Goal: Information Seeking & Learning: Compare options

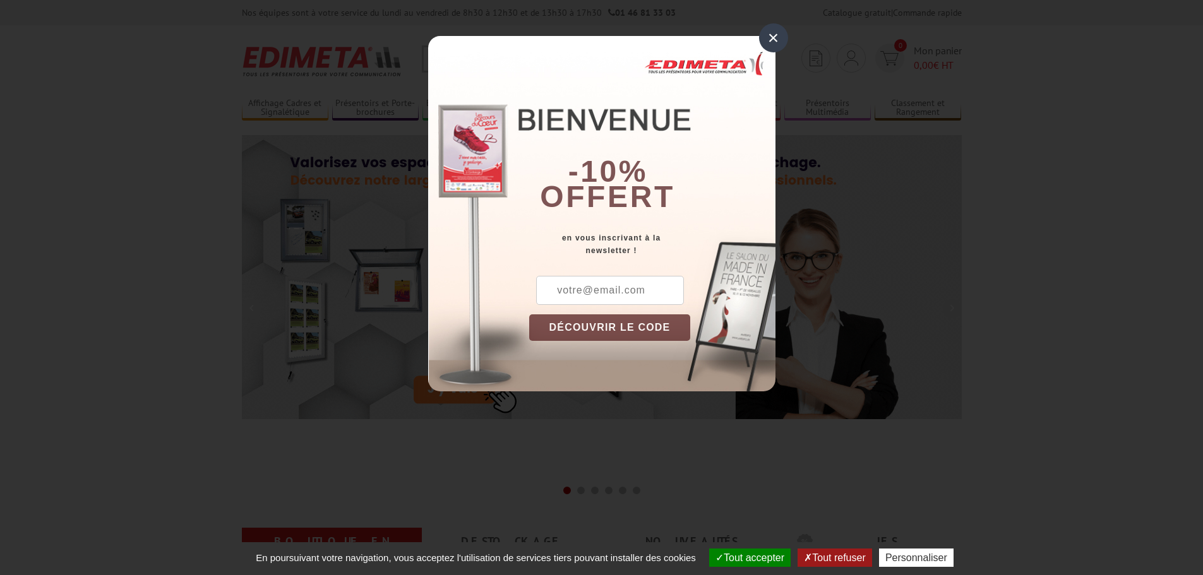
click at [779, 45] on div "×" at bounding box center [773, 37] width 29 height 29
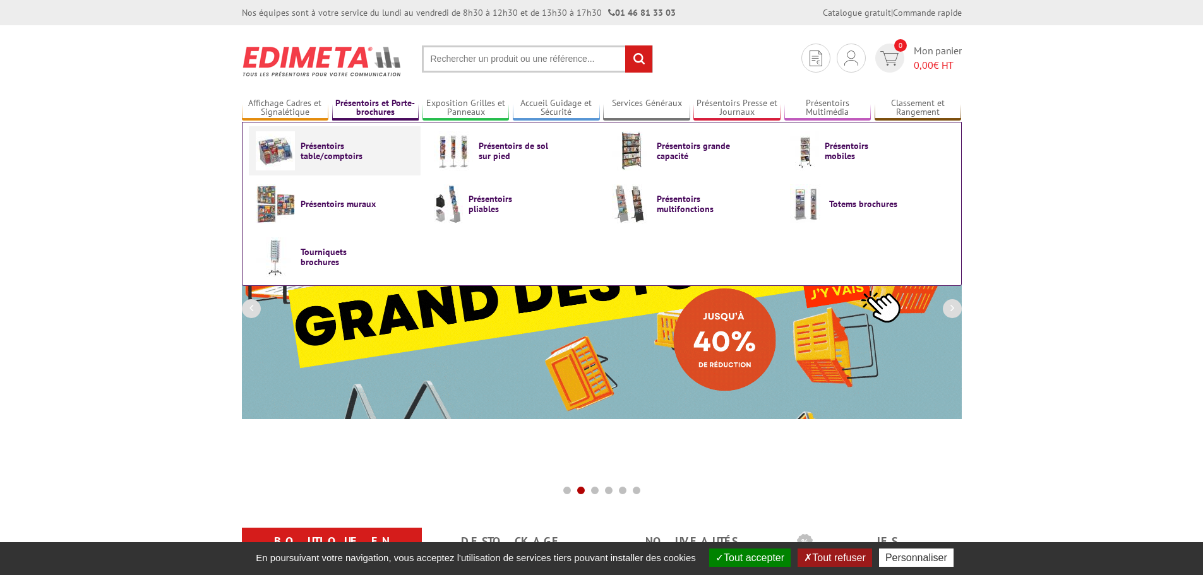
click at [326, 158] on span "Présentoirs table/comptoirs" at bounding box center [338, 151] width 76 height 20
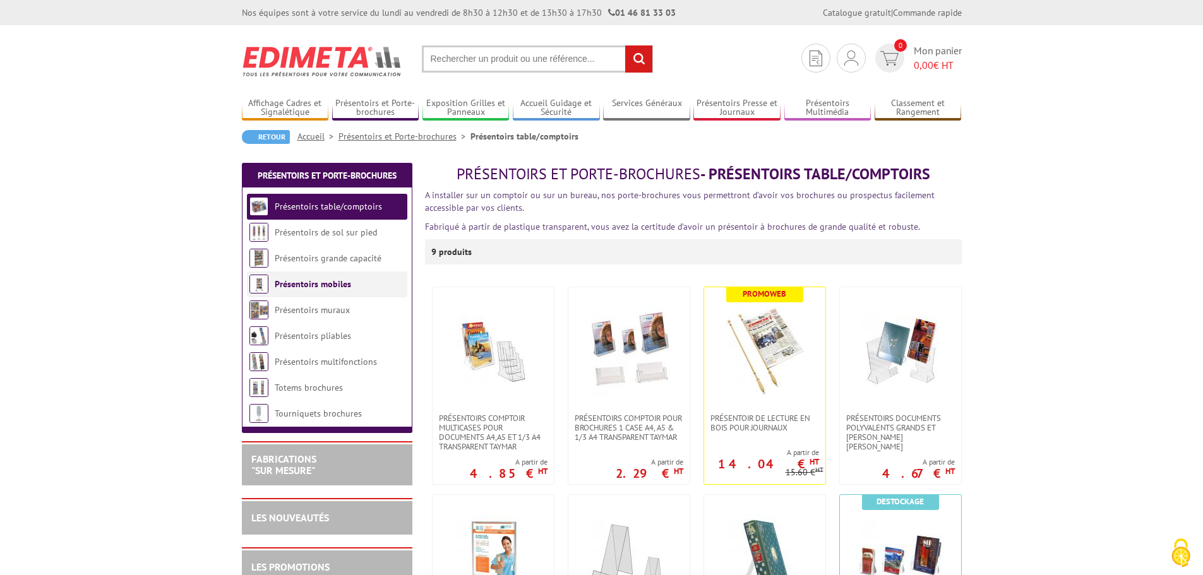
click at [325, 282] on link "Présentoirs mobiles" at bounding box center [313, 283] width 76 height 11
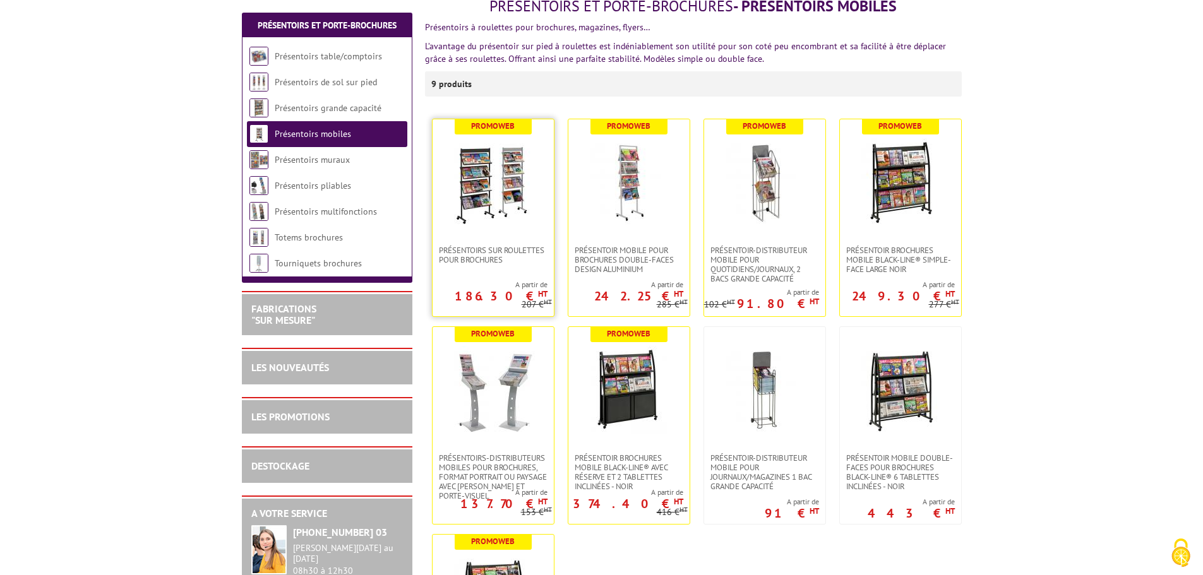
scroll to position [189, 0]
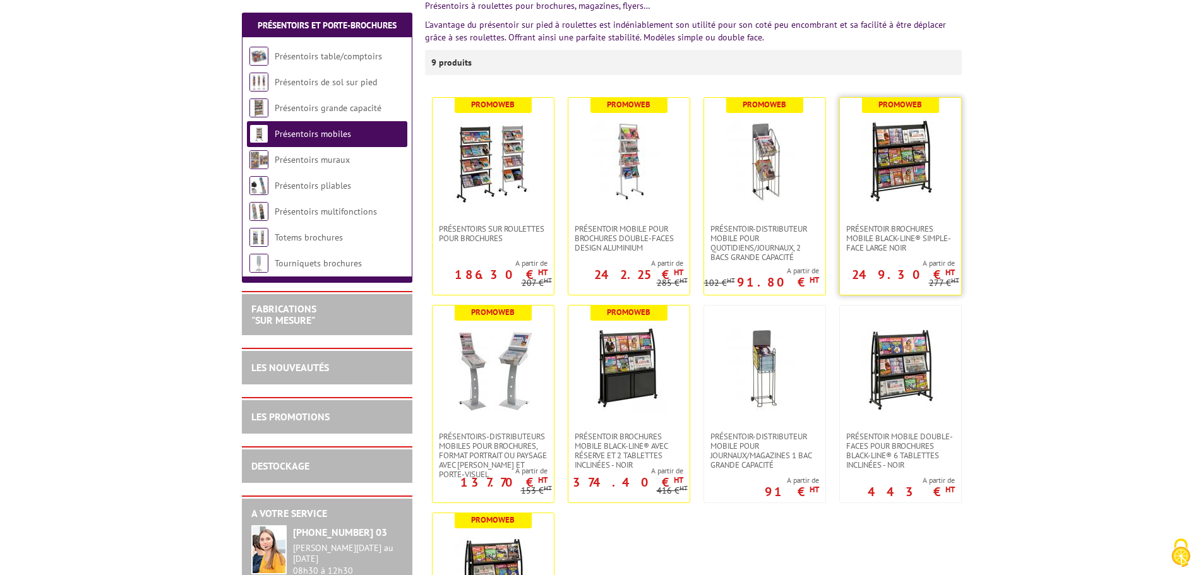
click at [868, 168] on img at bounding box center [900, 161] width 88 height 88
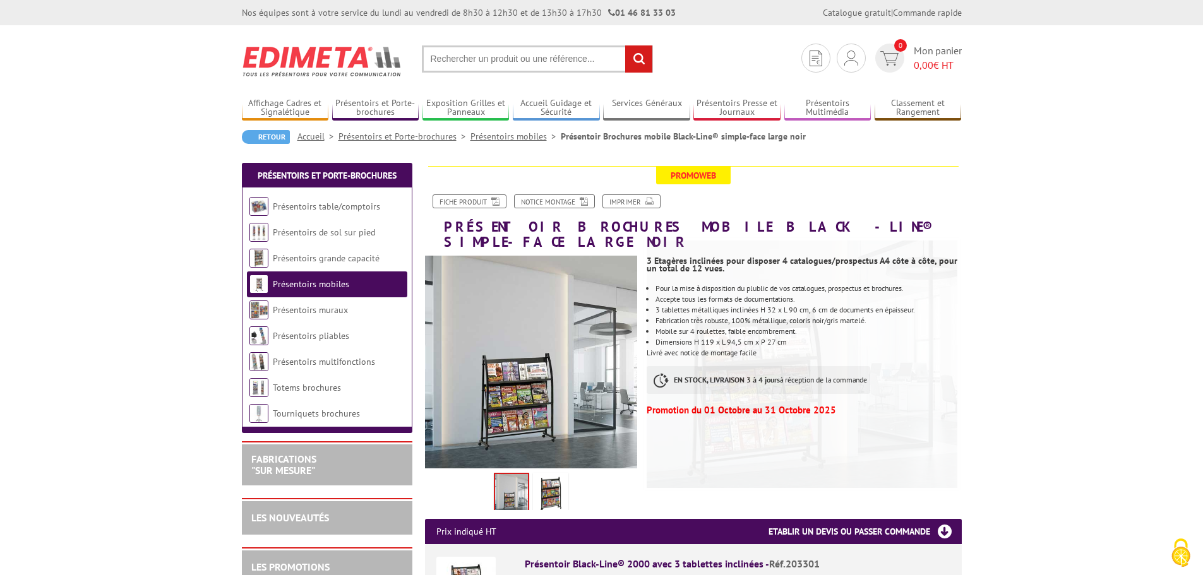
click at [547, 475] on img at bounding box center [550, 494] width 30 height 39
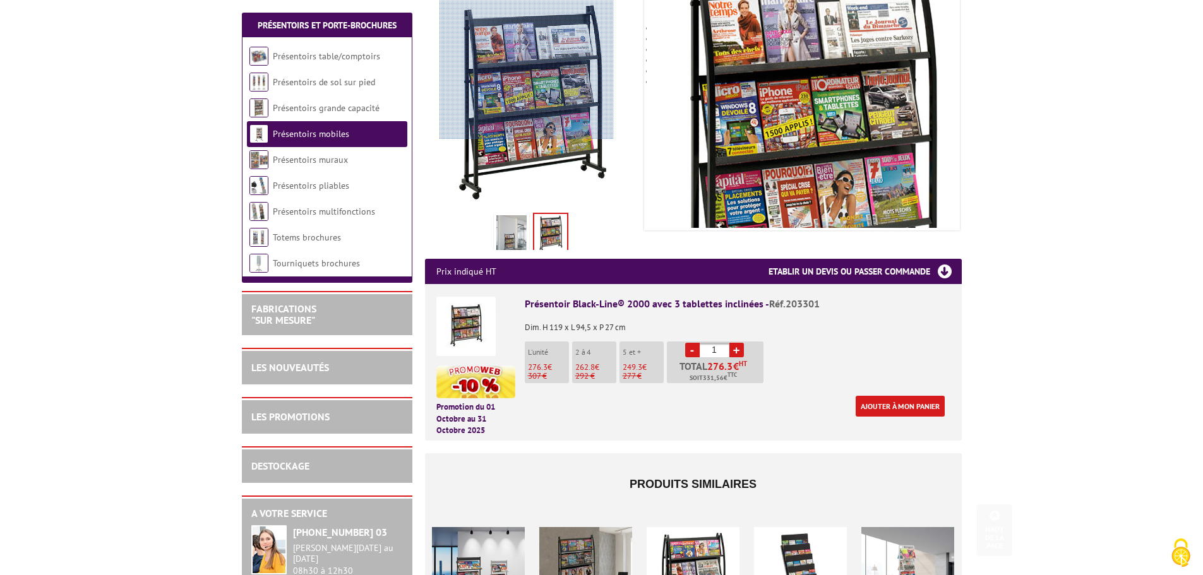
scroll to position [316, 0]
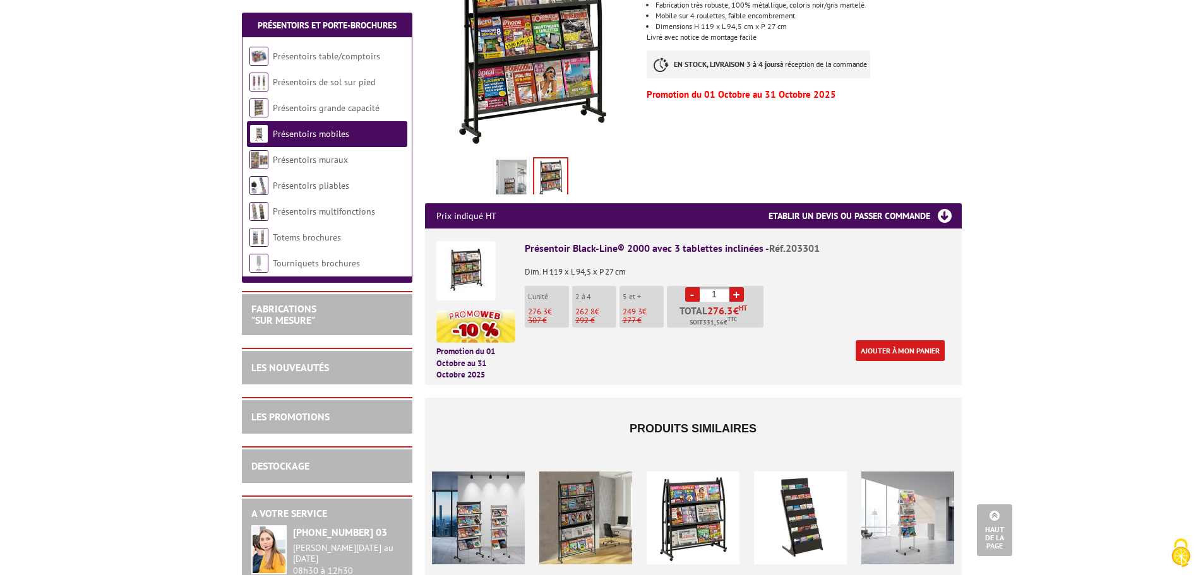
click at [583, 506] on div at bounding box center [585, 518] width 93 height 126
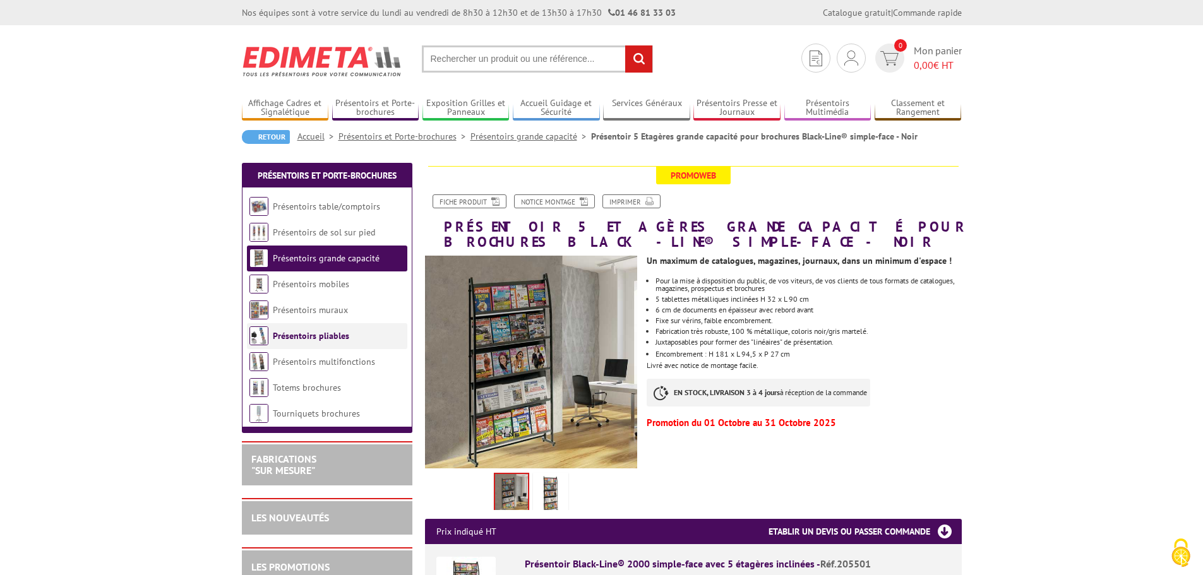
click at [312, 331] on link "Présentoirs pliables" at bounding box center [311, 335] width 76 height 11
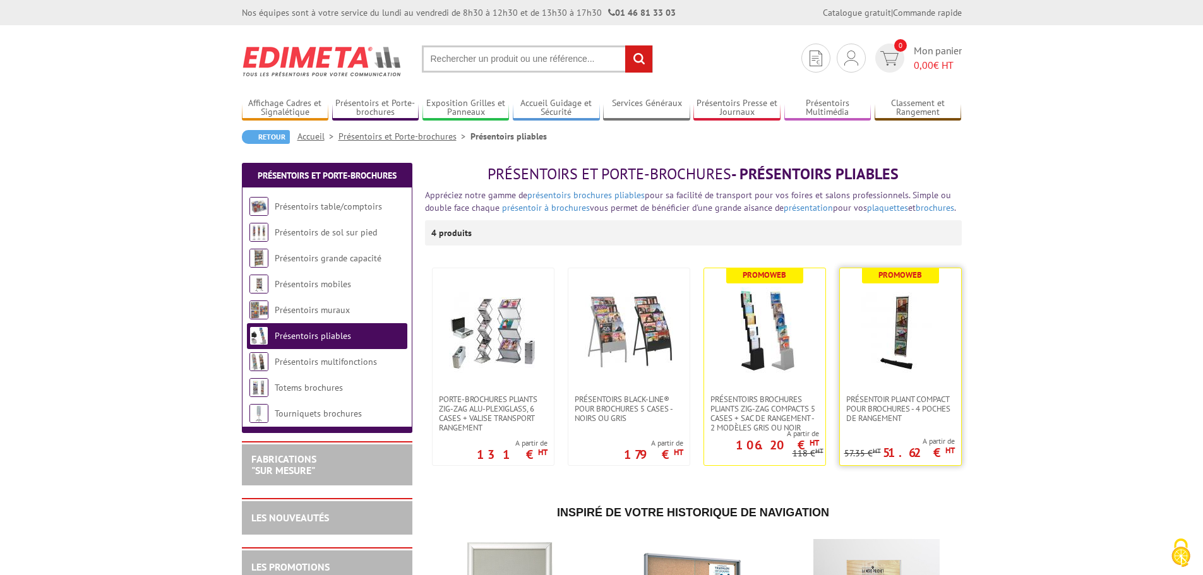
click at [877, 329] on img at bounding box center [900, 331] width 88 height 88
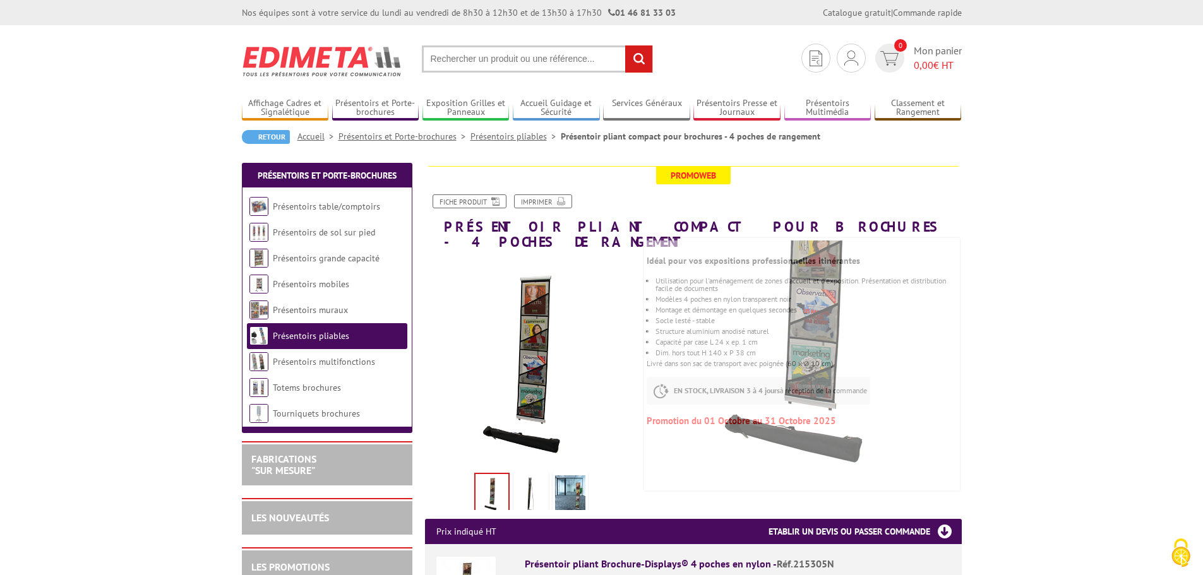
click at [521, 484] on img at bounding box center [531, 494] width 30 height 39
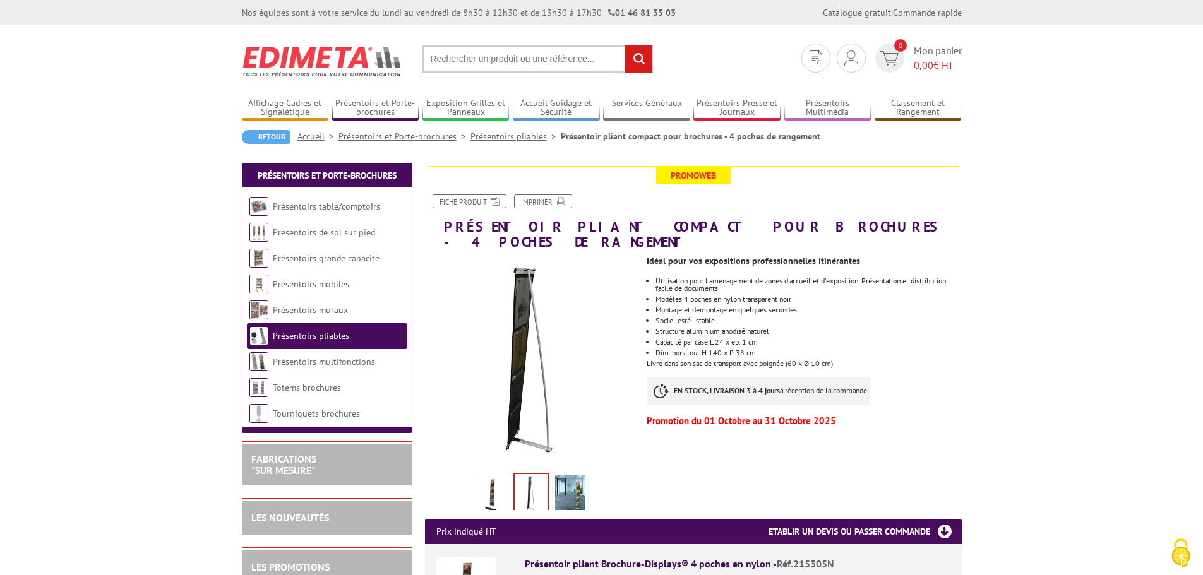
click at [497, 481] on img at bounding box center [492, 494] width 30 height 39
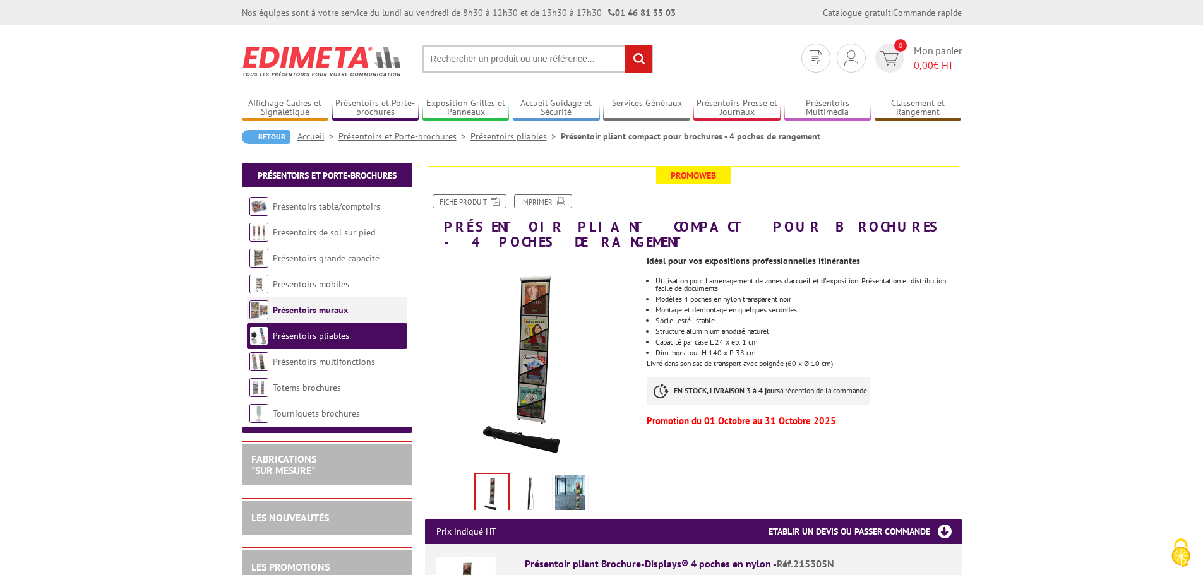
click at [355, 314] on li "Présentoirs muraux" at bounding box center [327, 310] width 160 height 26
click at [362, 308] on li "Présentoirs muraux" at bounding box center [327, 310] width 160 height 26
click at [333, 308] on link "Présentoirs muraux" at bounding box center [310, 309] width 75 height 11
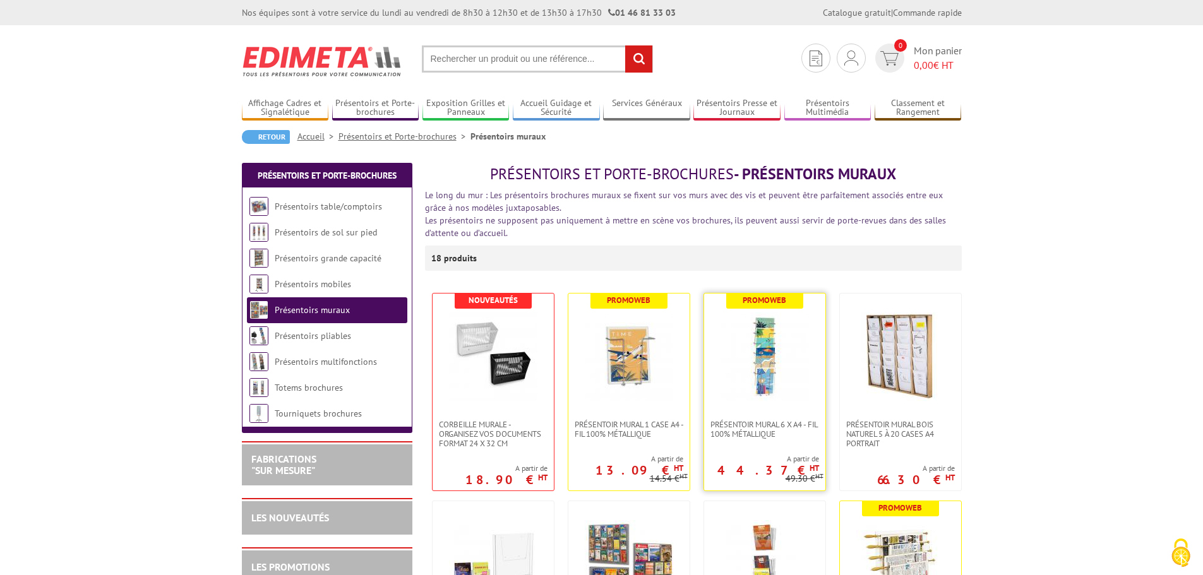
click at [764, 338] on img at bounding box center [764, 356] width 88 height 88
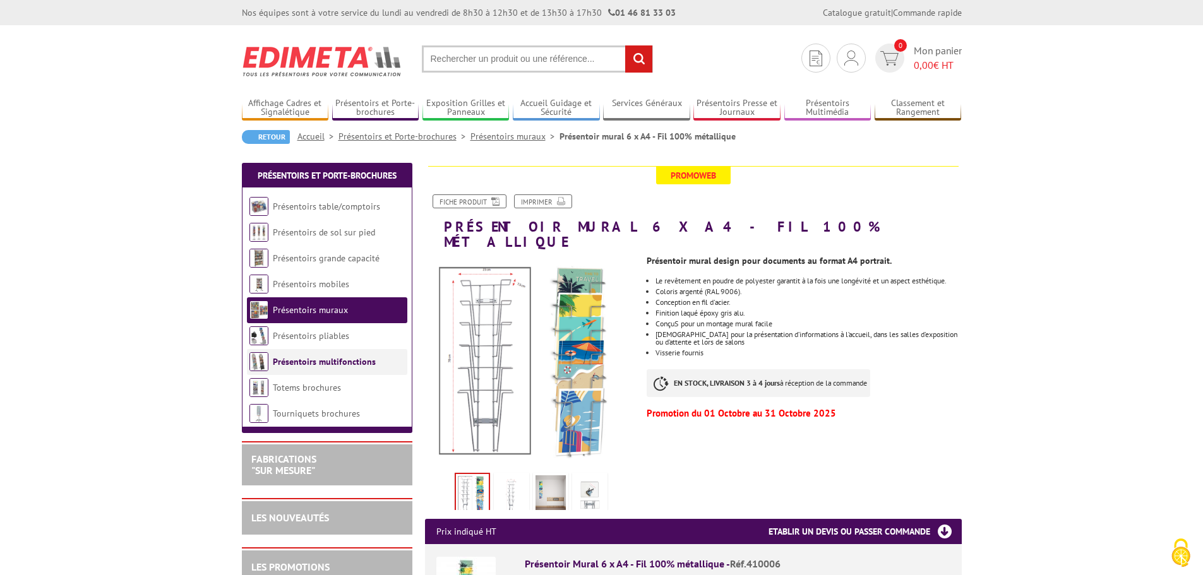
click at [319, 361] on link "Présentoirs multifonctions" at bounding box center [324, 361] width 103 height 11
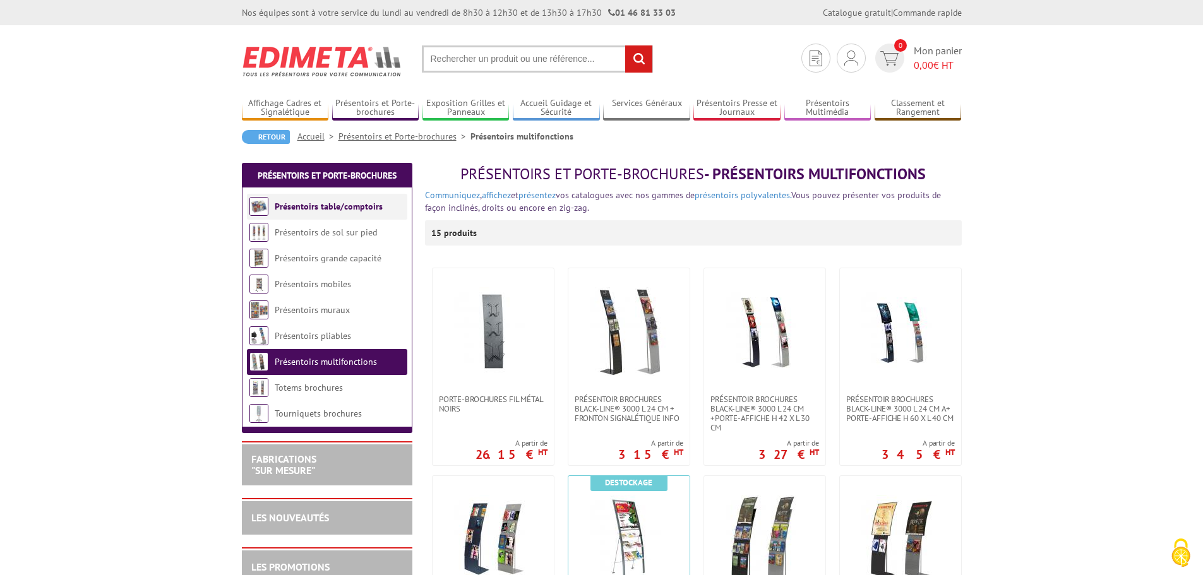
click at [309, 207] on link "Présentoirs table/comptoirs" at bounding box center [329, 206] width 108 height 11
